Goal: Use online tool/utility: Utilize a website feature to perform a specific function

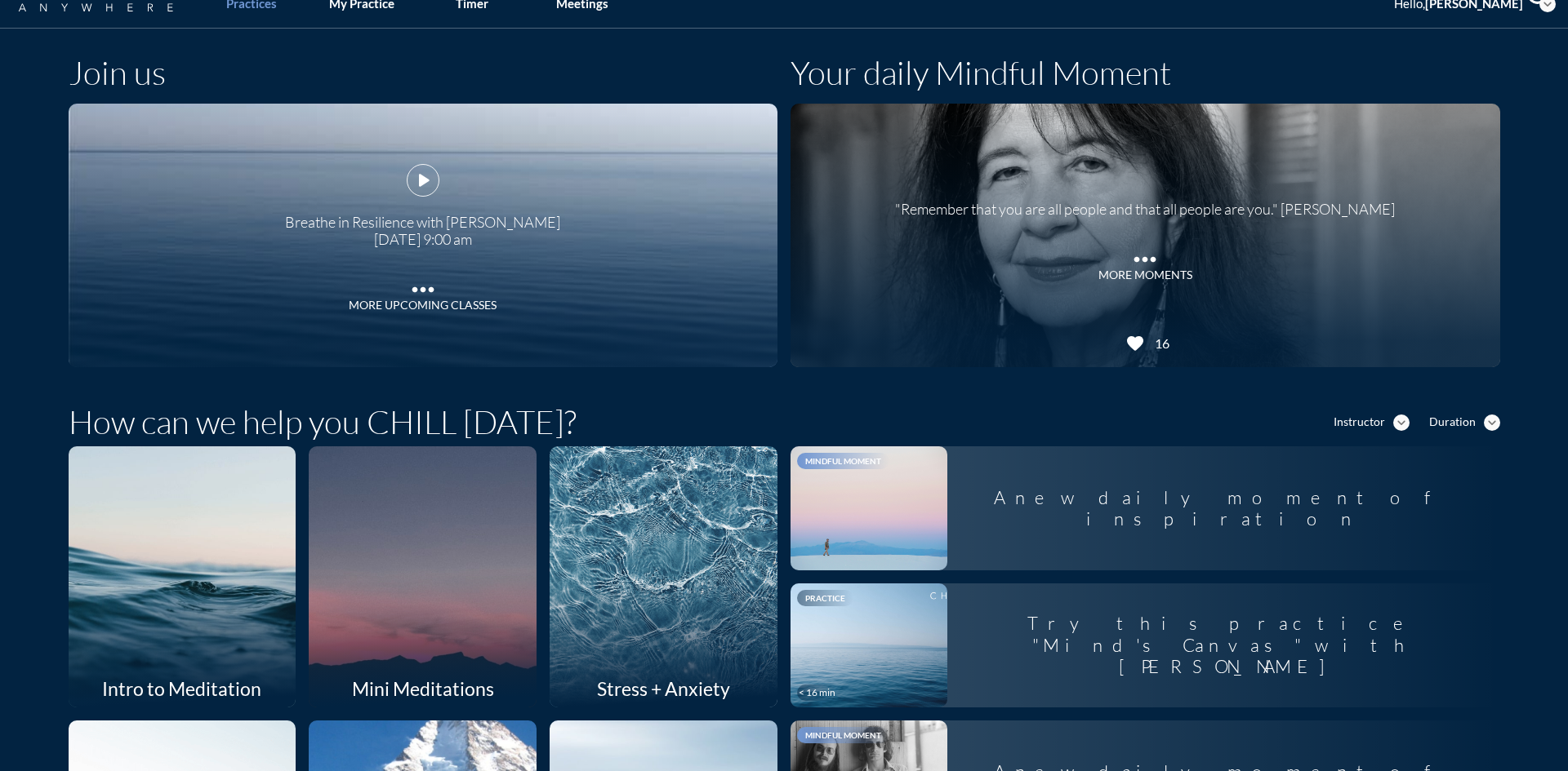
scroll to position [82, 0]
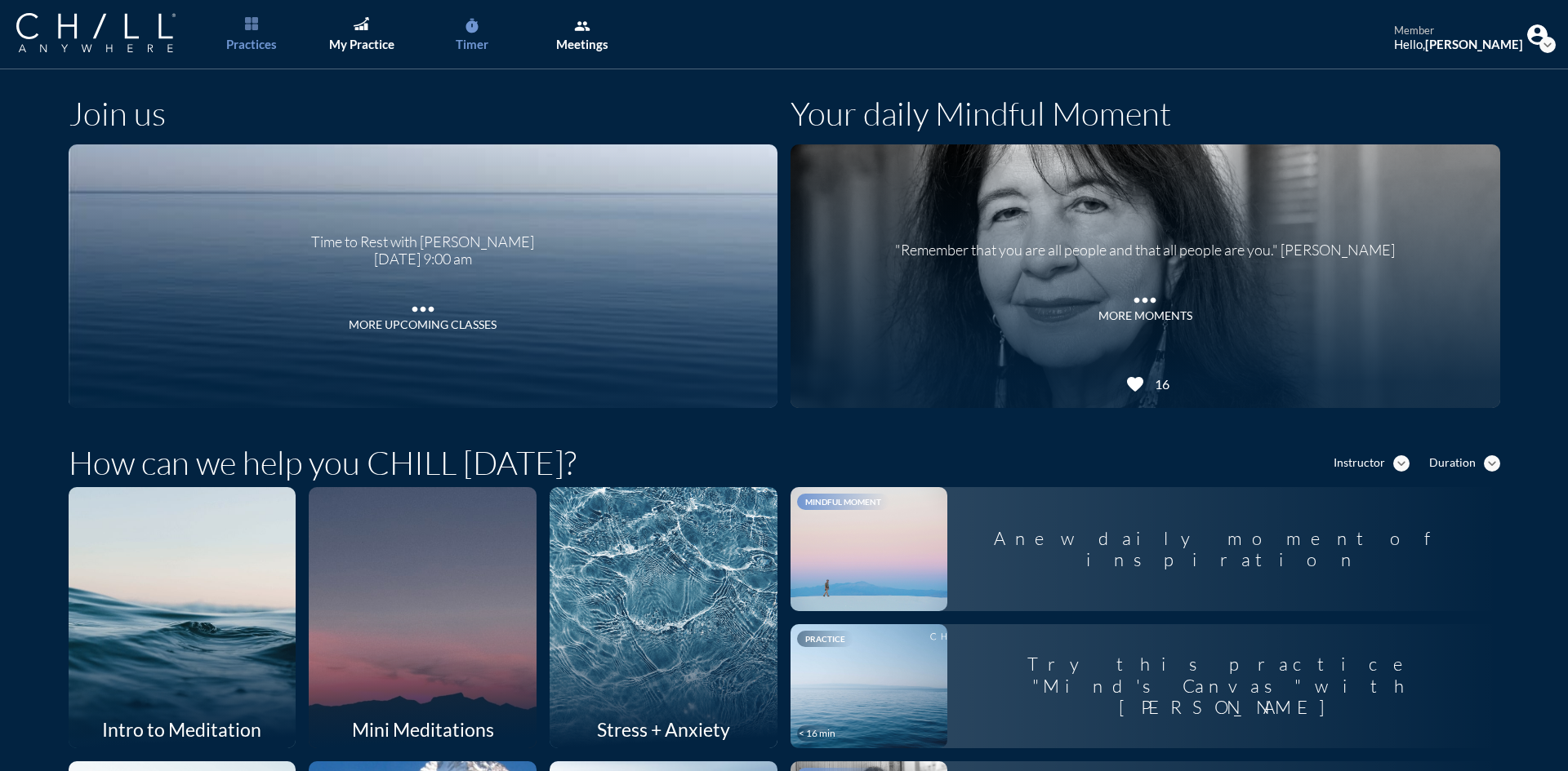
click at [472, 35] on link "timer Timer" at bounding box center [471, 34] width 86 height 69
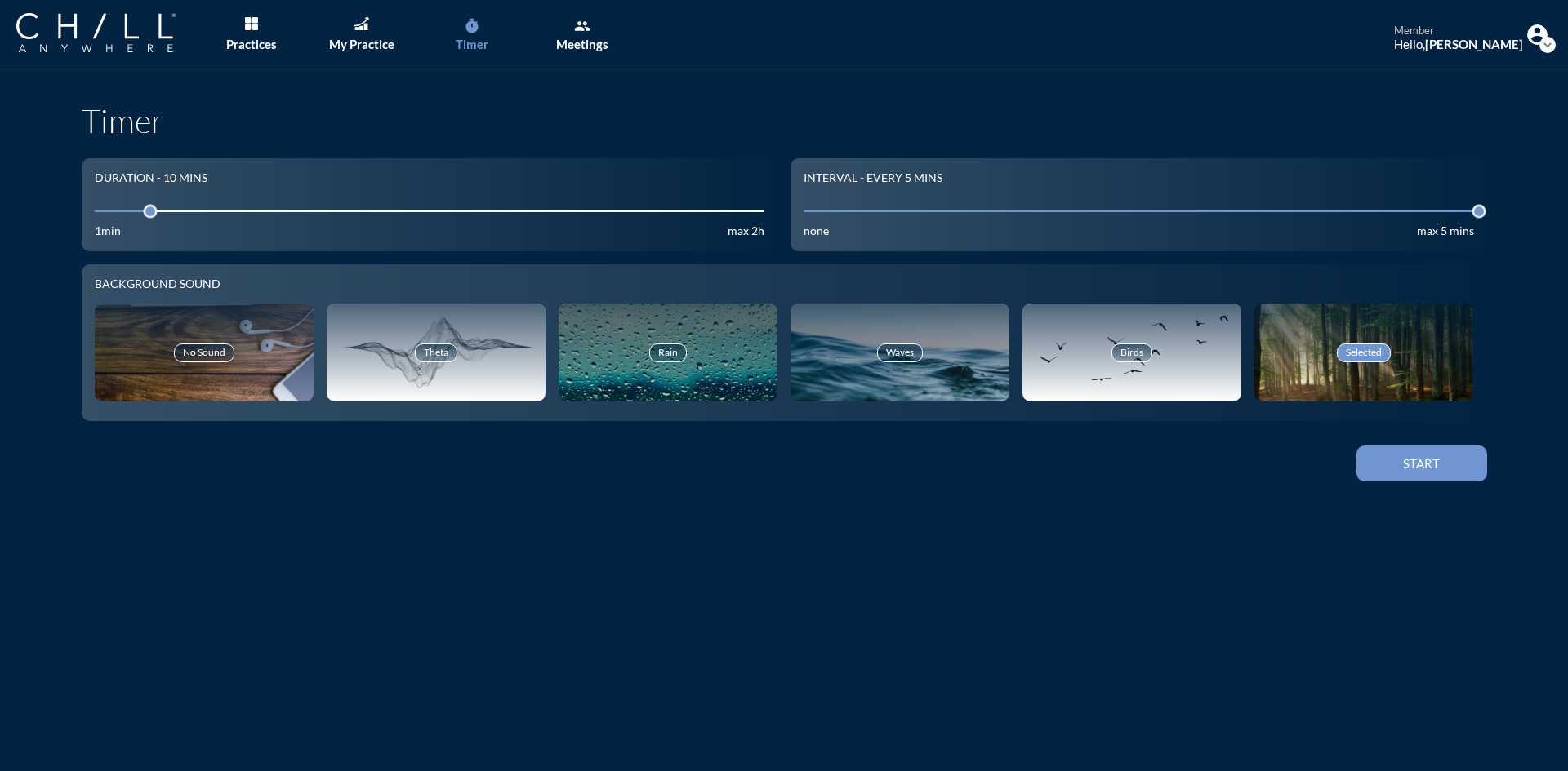
click at [475, 32] on icon "timer" at bounding box center [472, 26] width 16 height 16
click at [1434, 457] on div "Start" at bounding box center [1422, 464] width 74 height 14
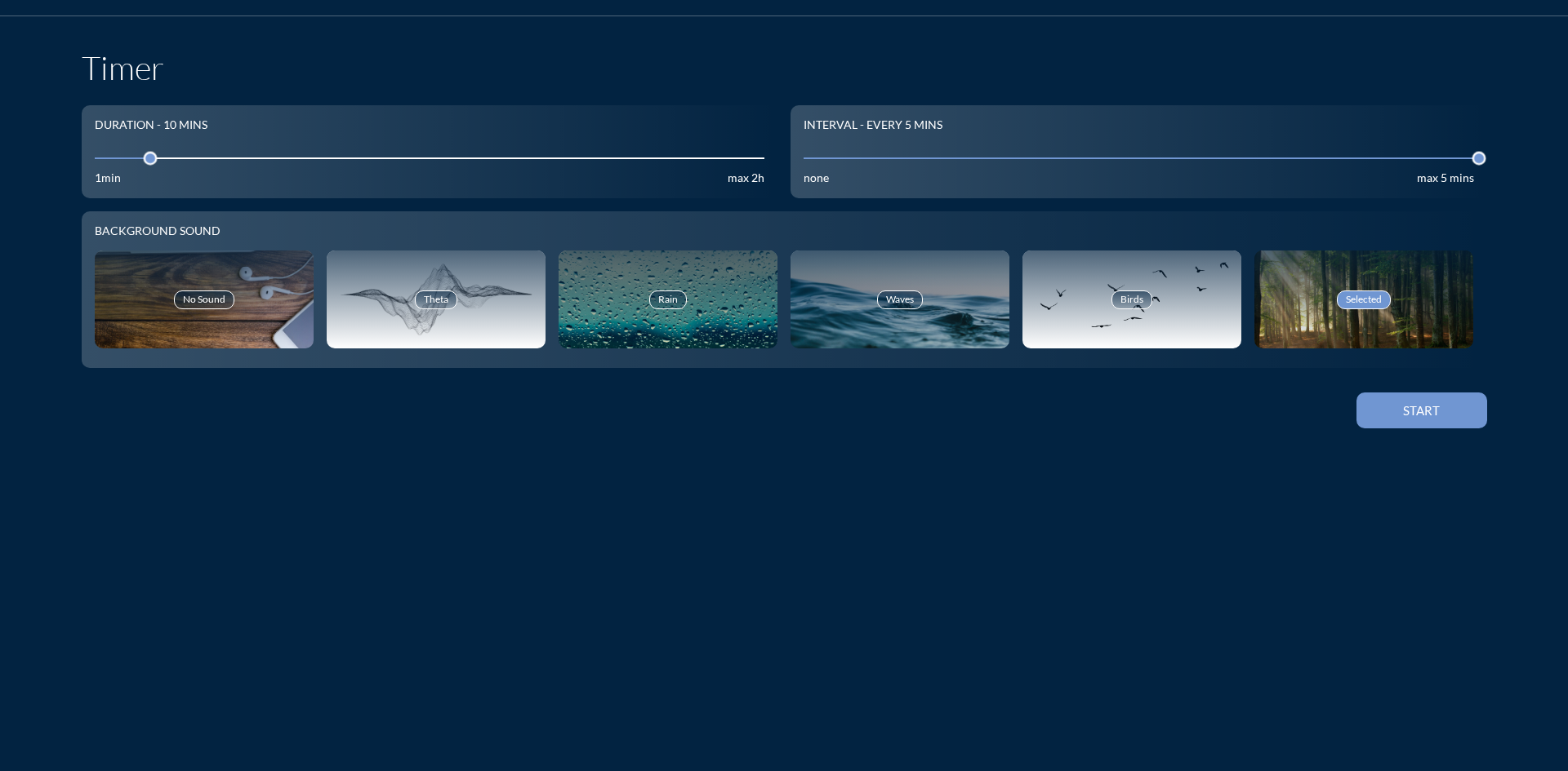
scroll to position [82, 0]
